Goal: Task Accomplishment & Management: Manage account settings

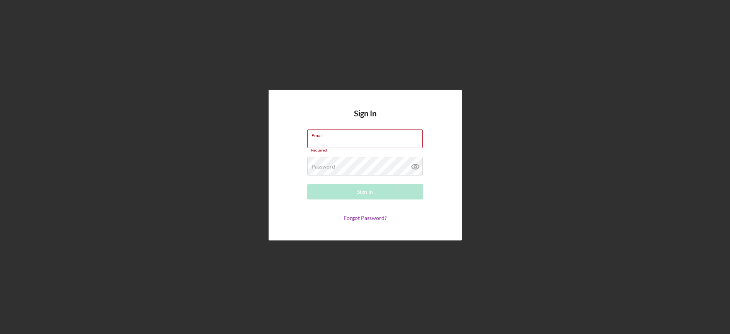
type input "[EMAIL_ADDRESS][DOMAIN_NAME]"
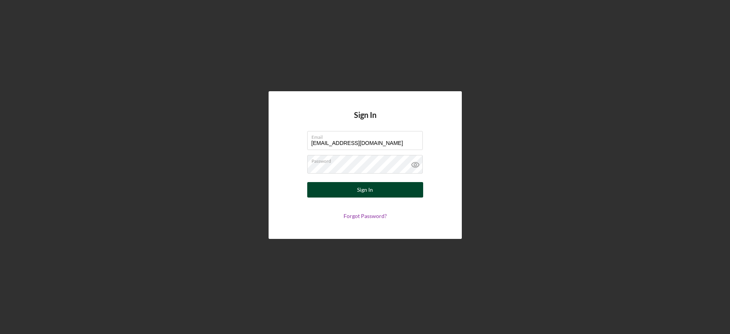
click at [330, 195] on button "Sign In" at bounding box center [365, 189] width 116 height 15
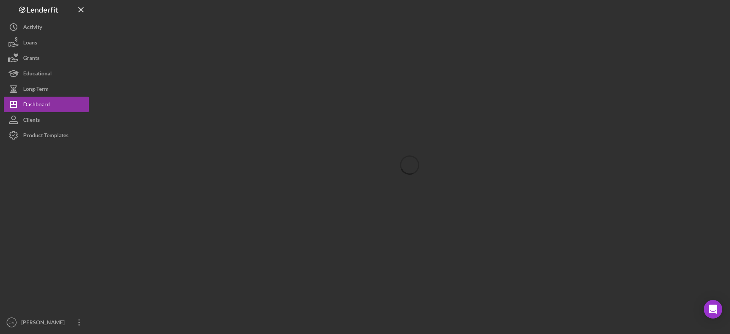
click at [330, 193] on div at bounding box center [410, 165] width 634 height 330
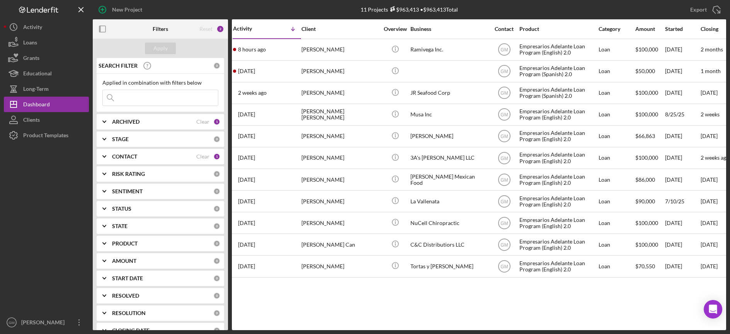
scroll to position [3, 0]
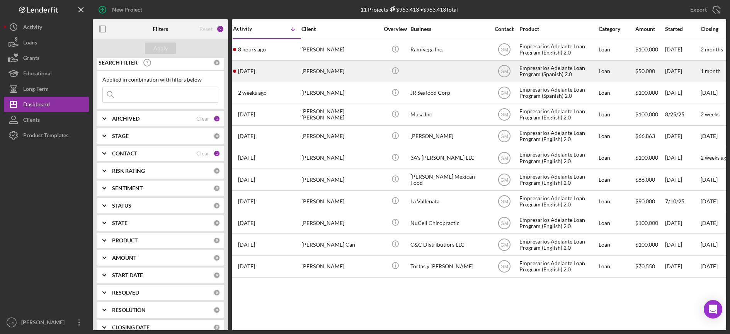
click at [350, 72] on div "[PERSON_NAME]" at bounding box center [340, 71] width 77 height 20
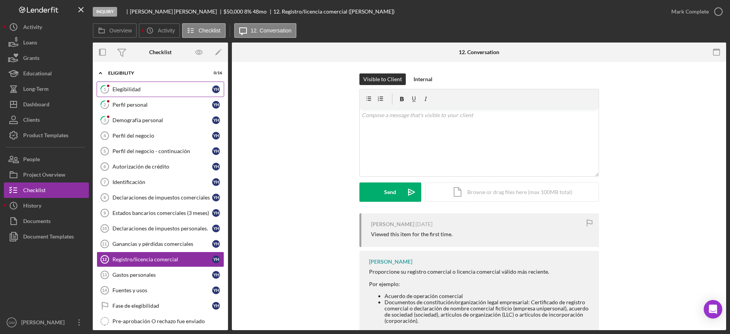
click at [181, 87] on div "Elegibilidad" at bounding box center [163, 89] width 100 height 6
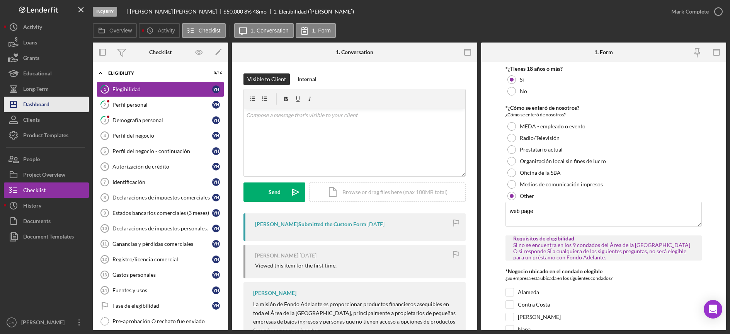
click at [38, 103] on div "Dashboard" at bounding box center [36, 105] width 26 height 17
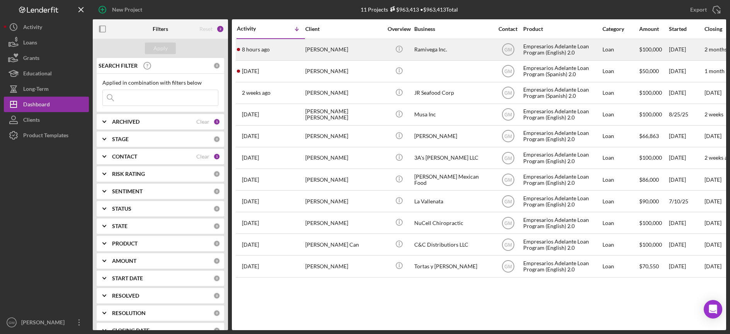
click at [347, 51] on div "[PERSON_NAME]" at bounding box center [343, 49] width 77 height 20
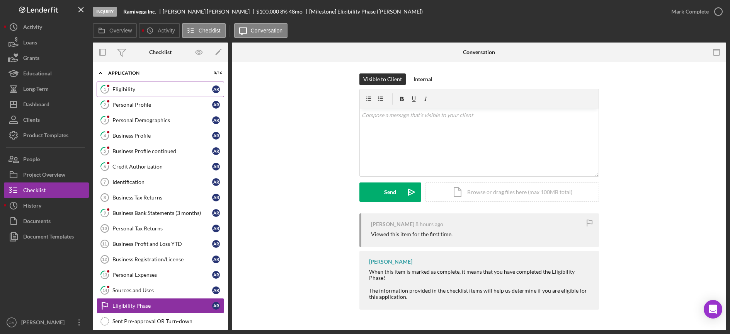
click at [149, 88] on div "Eligibility" at bounding box center [163, 89] width 100 height 6
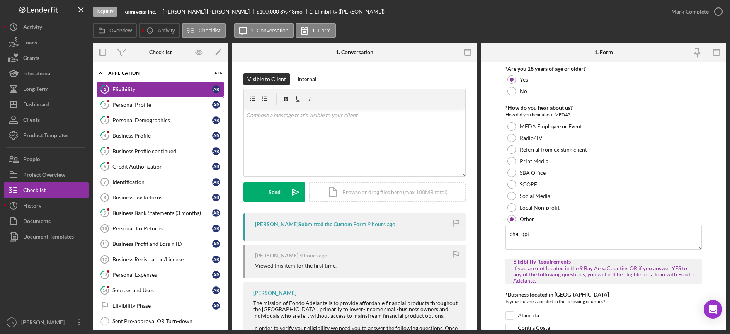
click at [145, 102] on div "Personal Profile" at bounding box center [163, 105] width 100 height 6
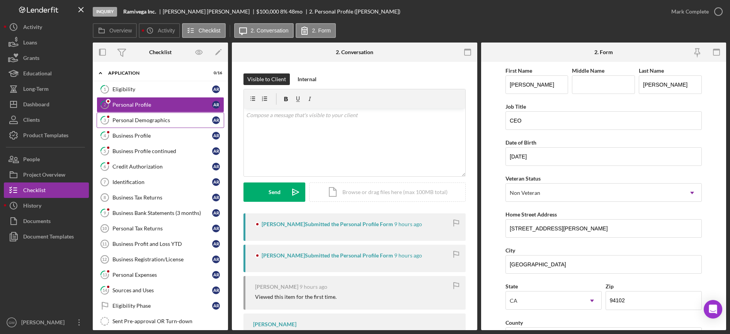
click at [144, 121] on div "Personal Demographics" at bounding box center [163, 120] width 100 height 6
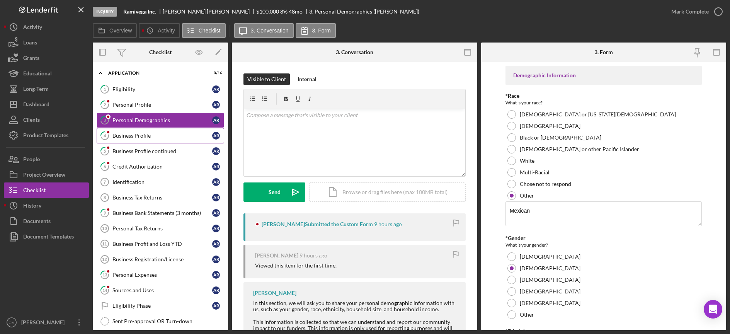
click at [139, 135] on div "Business Profile" at bounding box center [163, 136] width 100 height 6
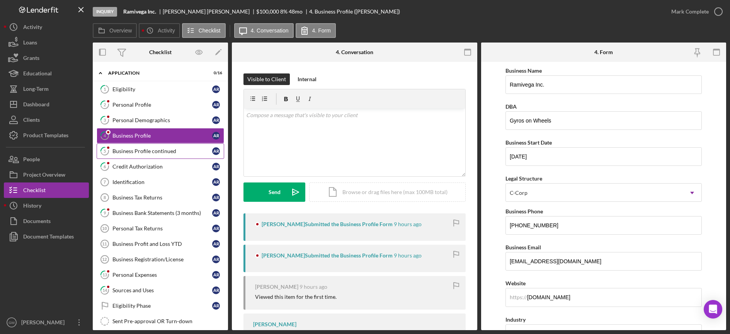
click at [138, 153] on div "Business Profile continued" at bounding box center [163, 151] width 100 height 6
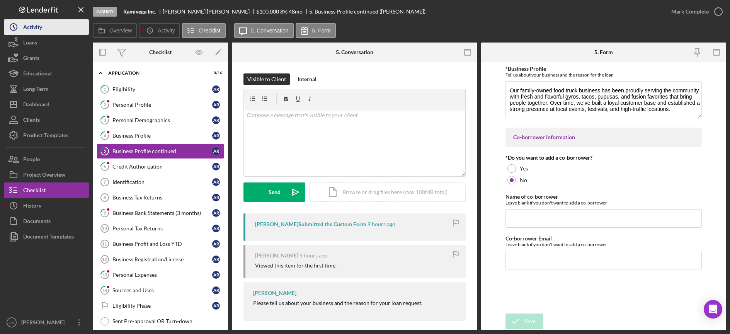
click at [39, 30] on div "Activity" at bounding box center [32, 27] width 19 height 17
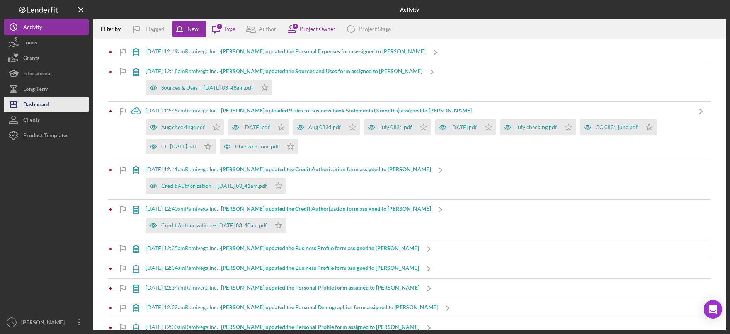
click at [49, 99] on div "Dashboard" at bounding box center [36, 105] width 26 height 17
